Goal: Information Seeking & Learning: Find specific fact

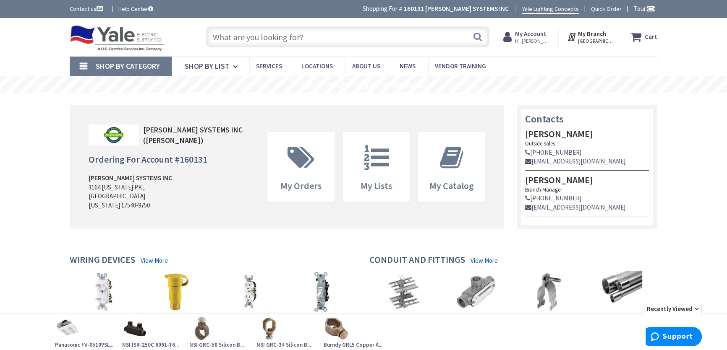
click at [272, 35] on input "text" at bounding box center [347, 36] width 283 height 21
click at [232, 34] on input "text" at bounding box center [347, 36] width 283 height 21
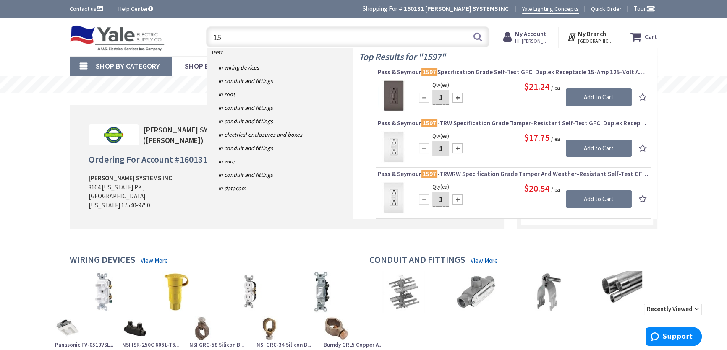
type input "1"
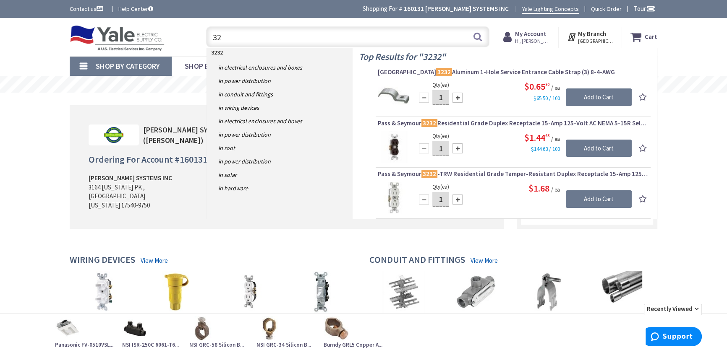
type input "3"
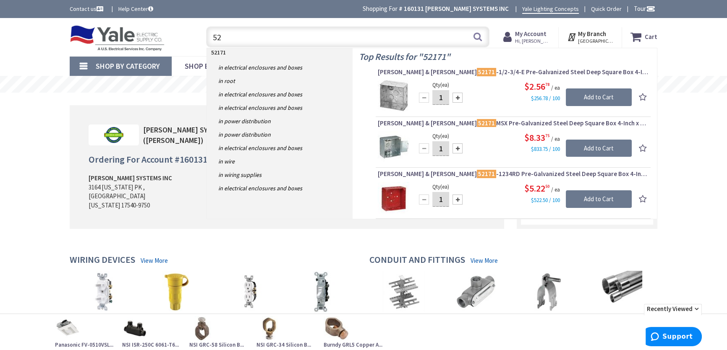
type input "5"
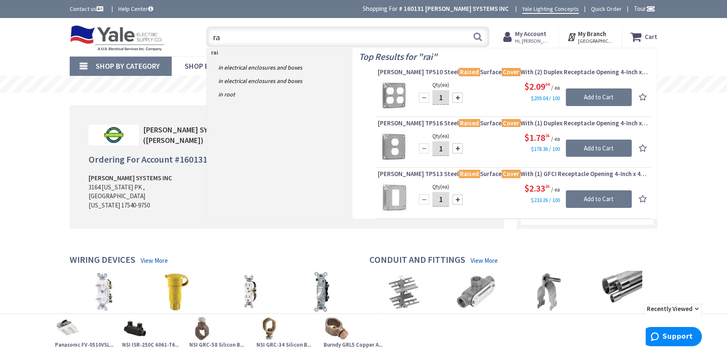
type input "r"
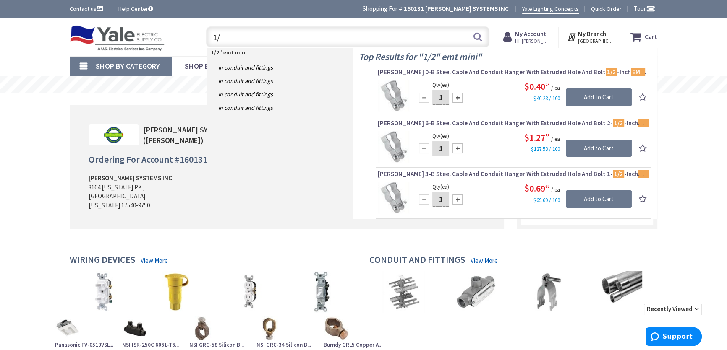
type input "1"
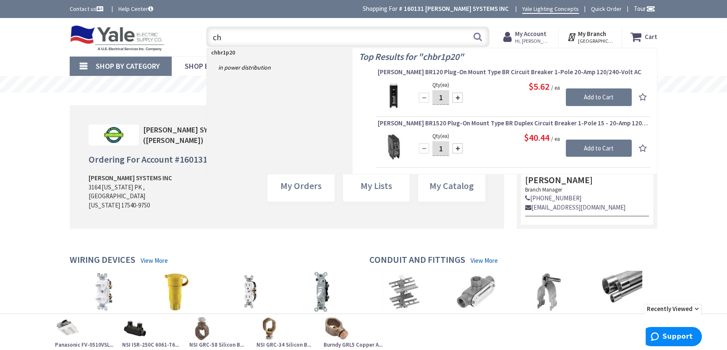
type input "c"
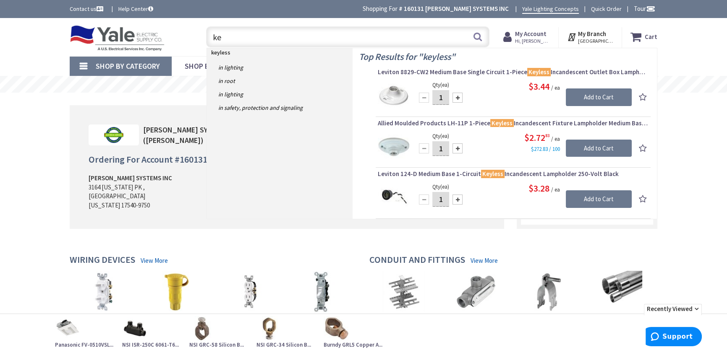
type input "k"
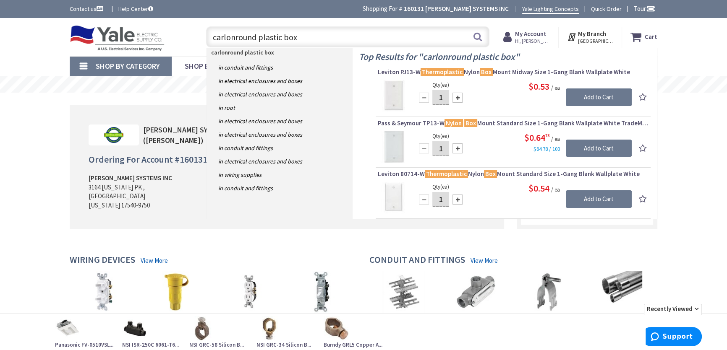
type input "[PERSON_NAME] round plastic box"
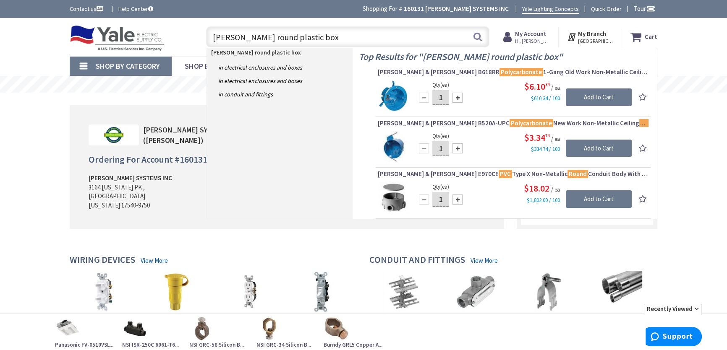
drag, startPoint x: 303, startPoint y: 39, endPoint x: 133, endPoint y: 62, distance: 171.4
